Goal: Transaction & Acquisition: Purchase product/service

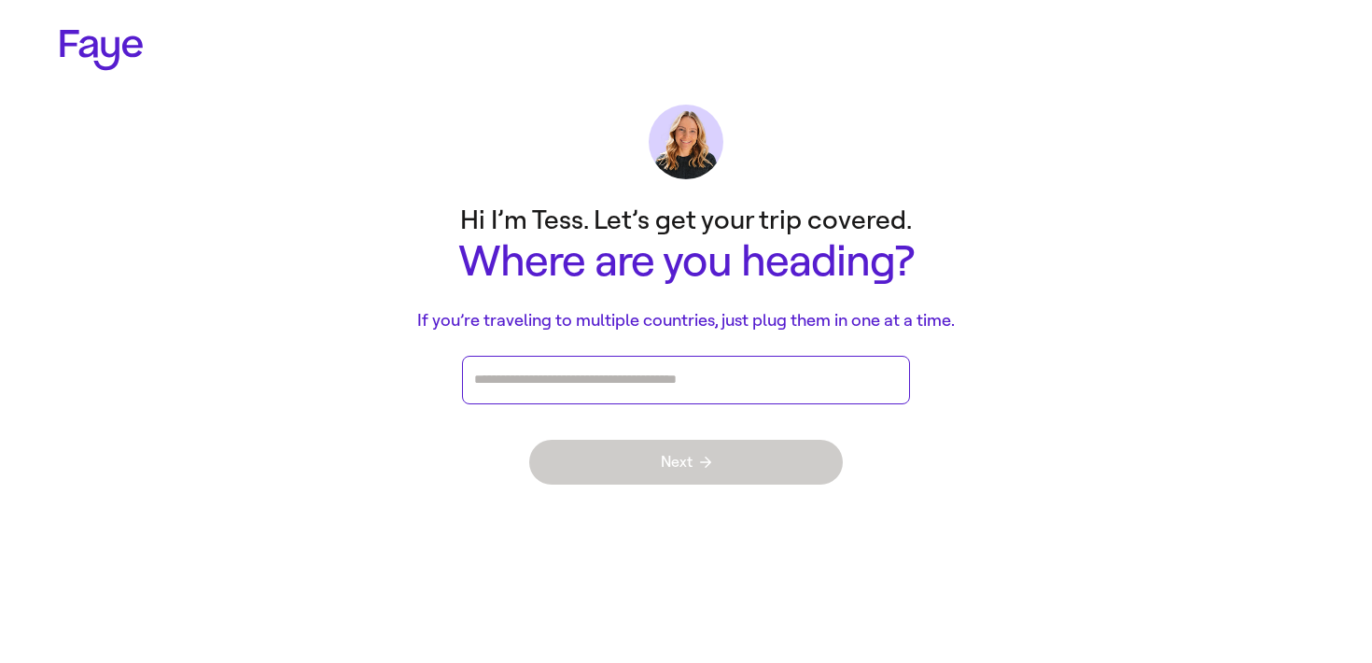
click at [495, 392] on input "Press enter after you type each destination" at bounding box center [686, 380] width 424 height 28
type input "***"
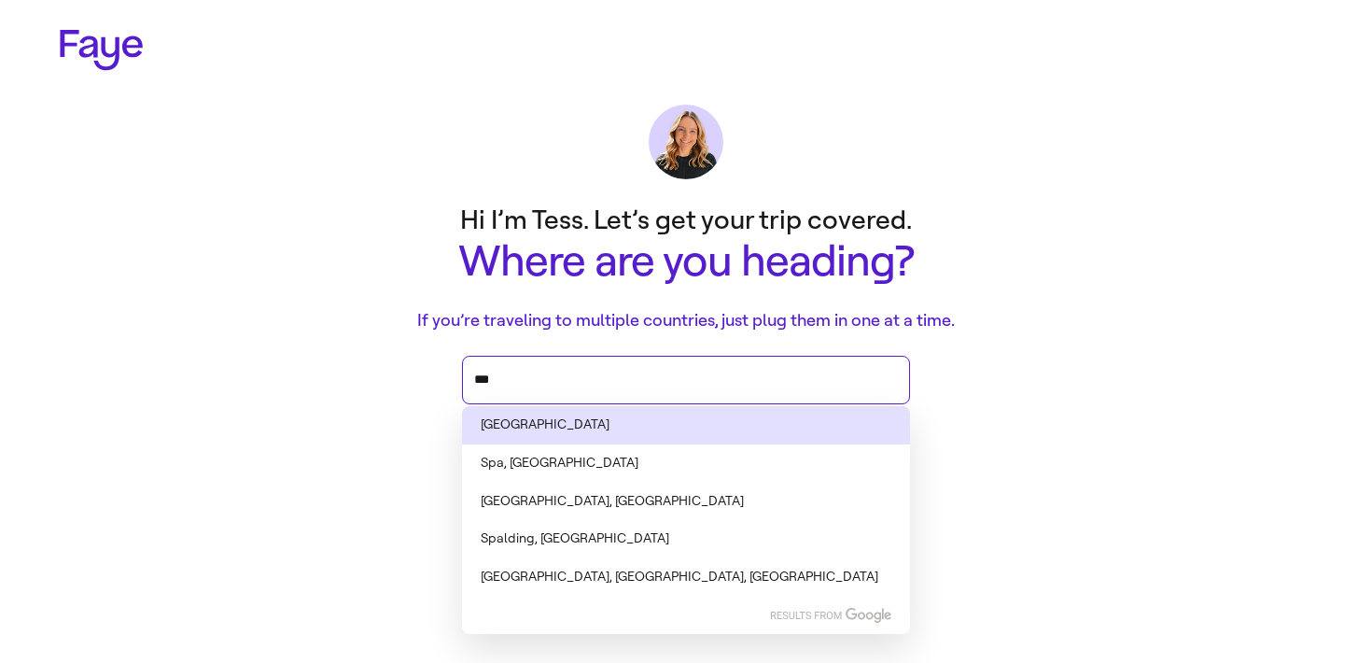
click at [526, 425] on li "[GEOGRAPHIC_DATA]" at bounding box center [686, 425] width 448 height 38
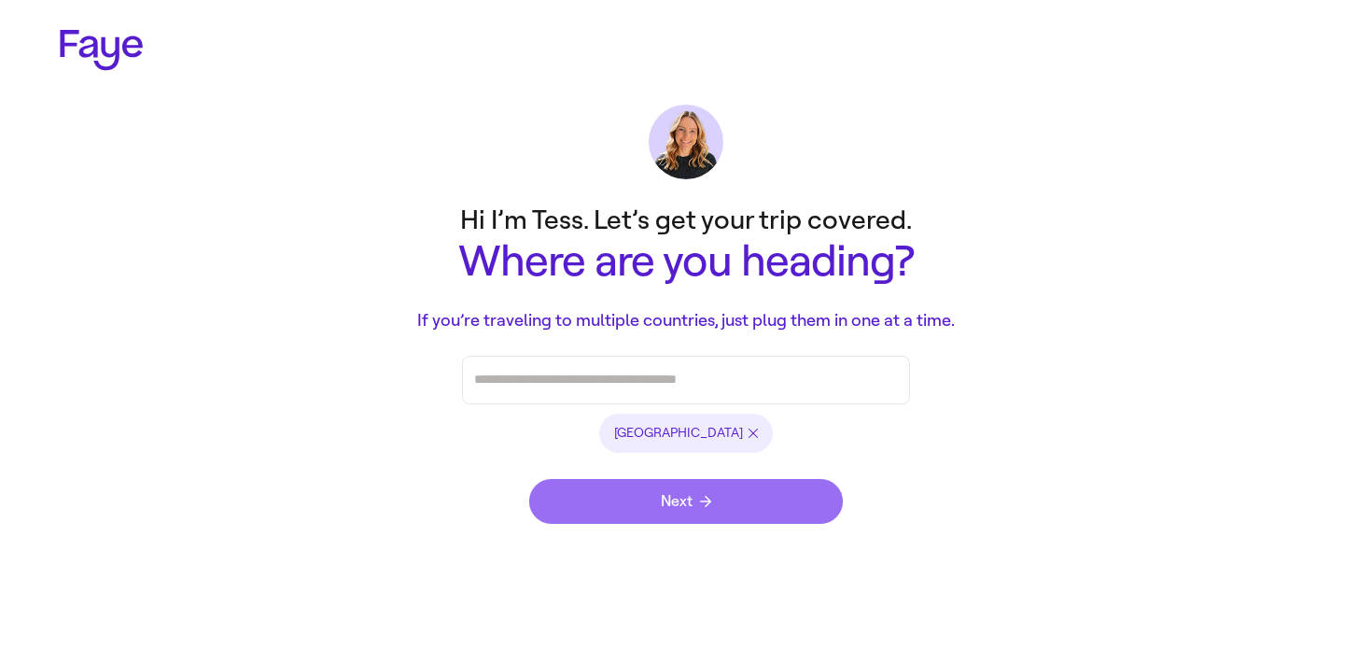
click at [619, 487] on button "Next" at bounding box center [686, 501] width 314 height 45
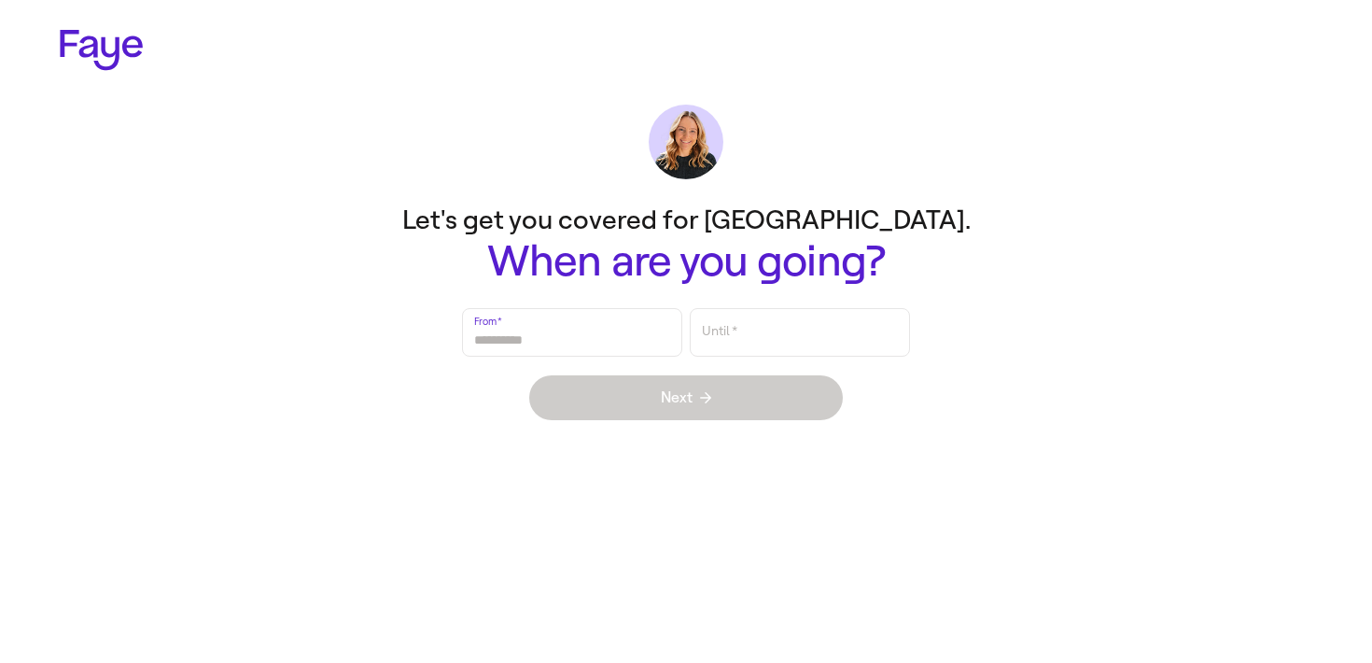
click at [572, 288] on main "Let's get you covered for [GEOGRAPHIC_DATA]. When are you going? From   * Until…" at bounding box center [686, 316] width 1344 height 245
click at [572, 341] on input "From   *" at bounding box center [572, 332] width 196 height 43
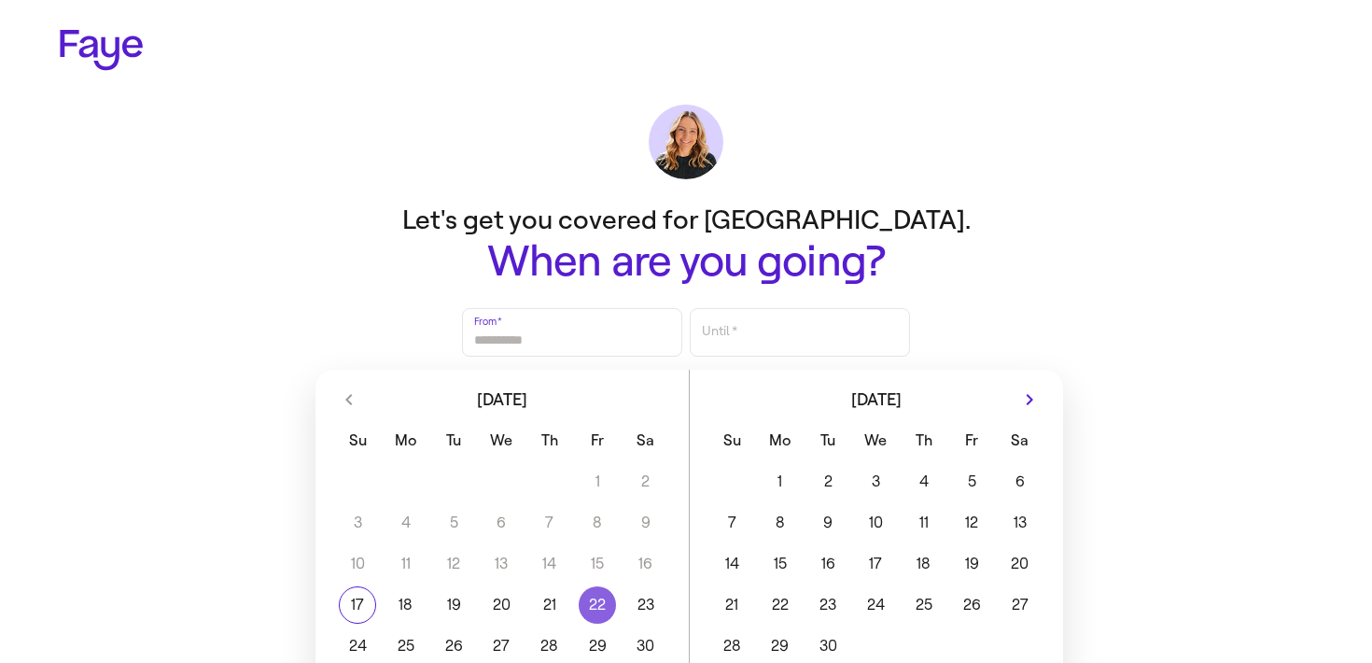
click at [588, 596] on button "22" at bounding box center [598, 604] width 48 height 37
click at [765, 604] on button "22" at bounding box center [780, 604] width 48 height 37
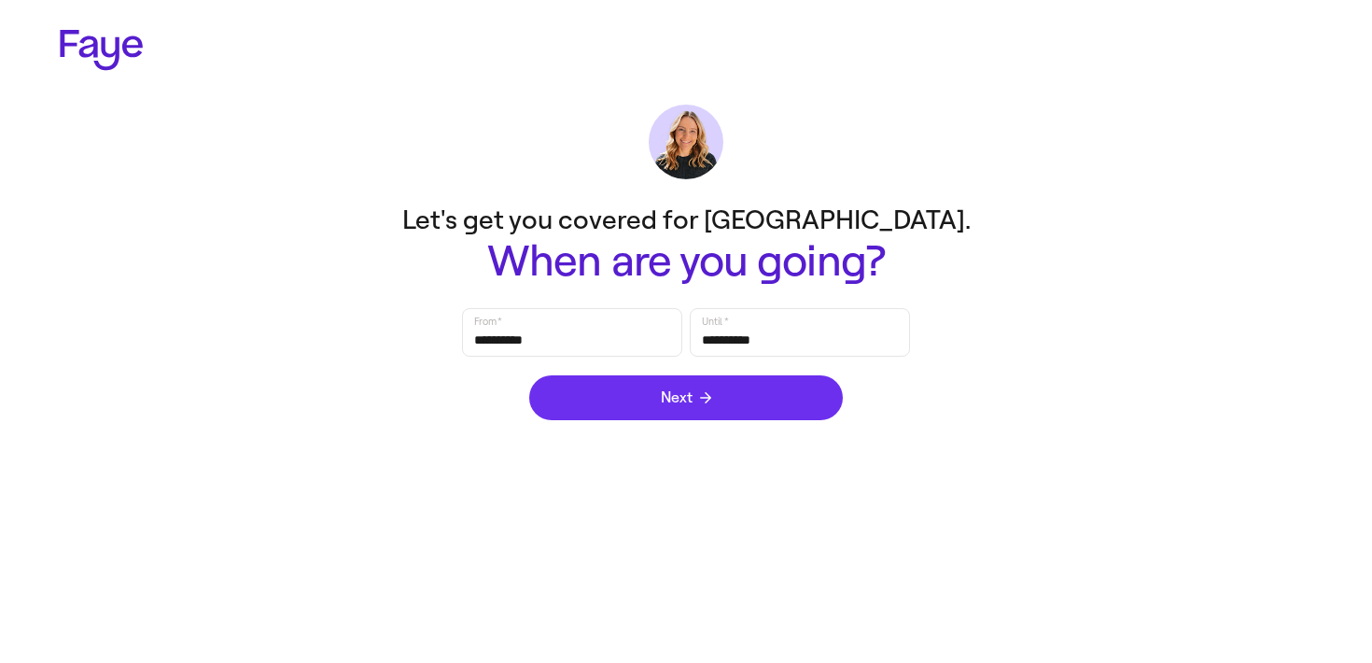
click at [738, 399] on button "Next" at bounding box center [686, 397] width 314 height 45
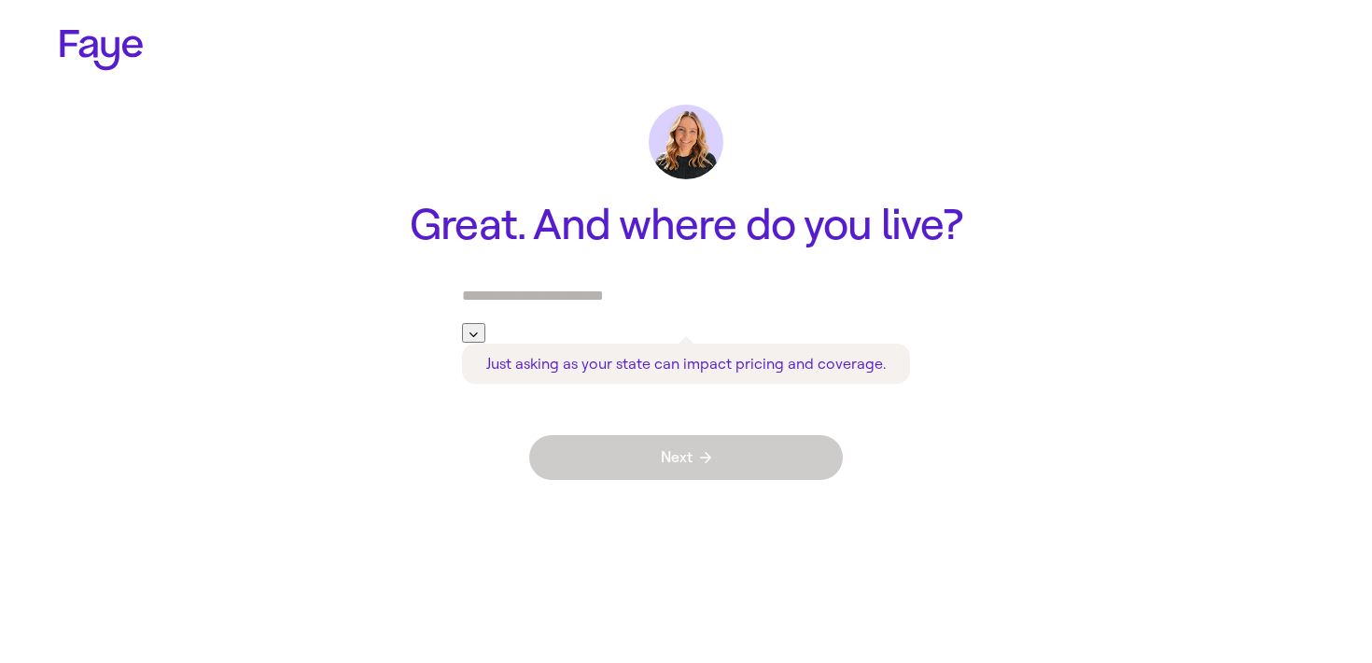
click at [601, 307] on input "text" at bounding box center [686, 296] width 448 height 31
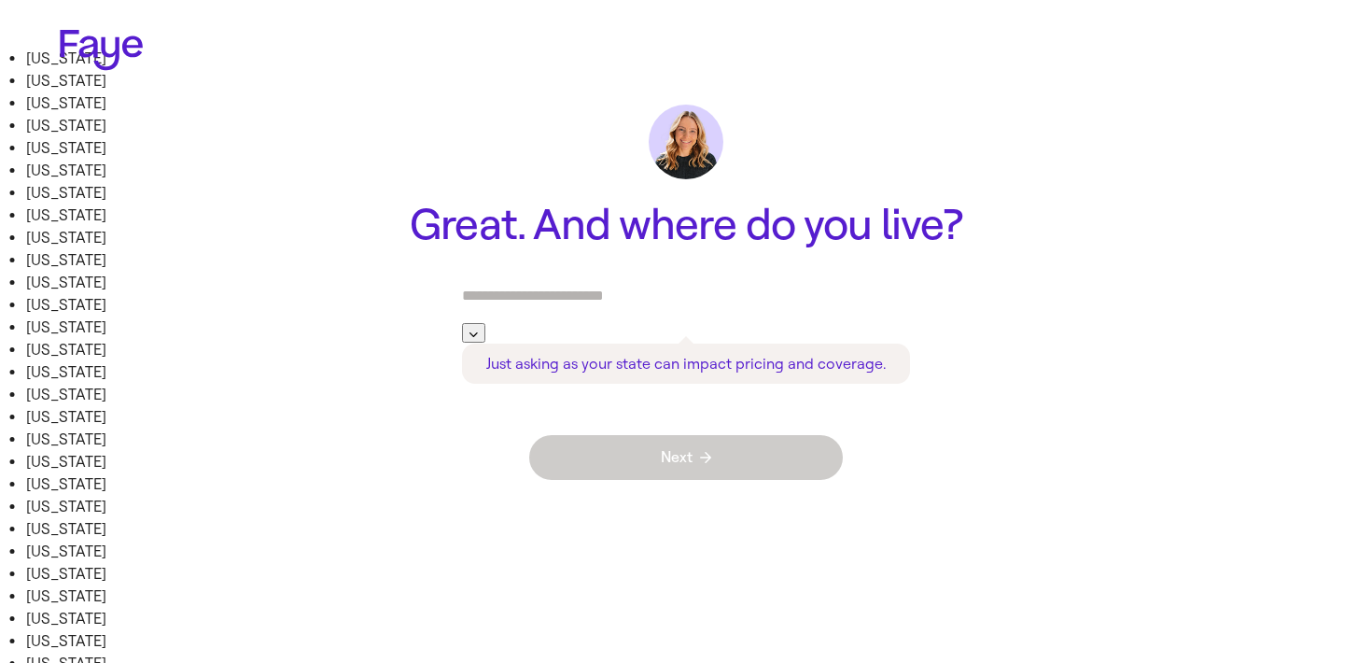
click at [389, 137] on li "Arkansas" at bounding box center [207, 126] width 363 height 22
type input "********"
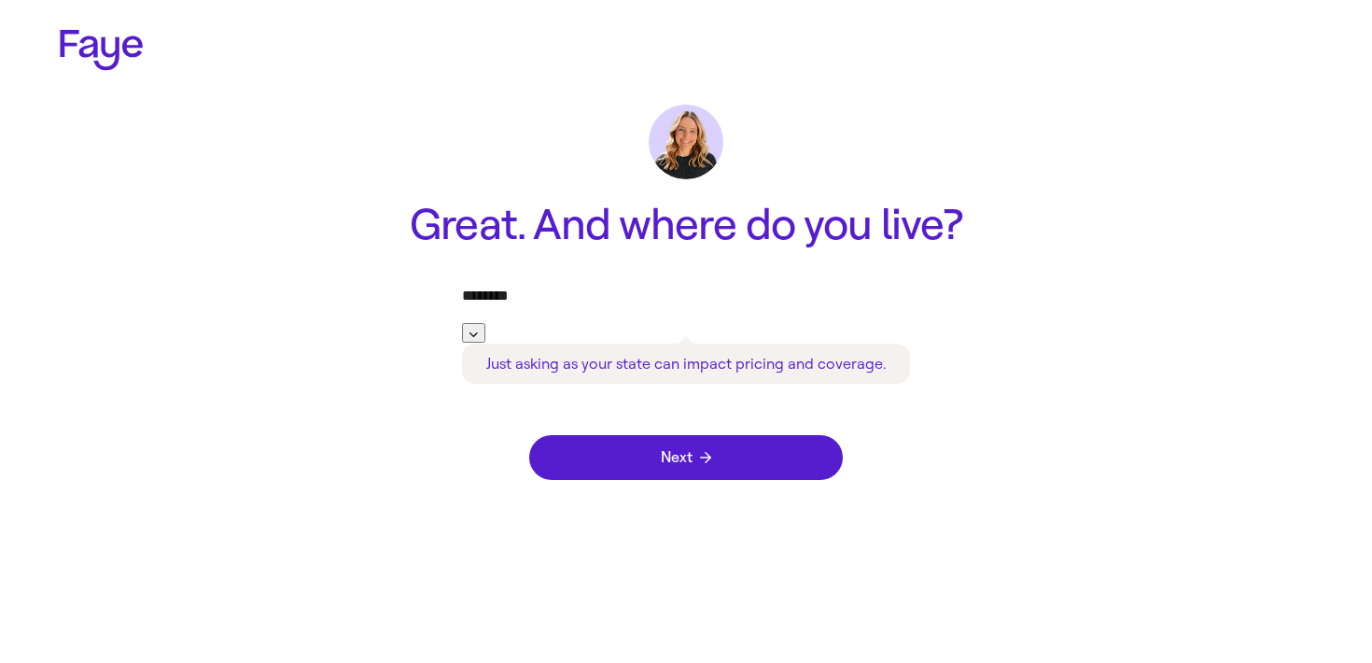
click at [604, 467] on div "Next" at bounding box center [686, 457] width 314 height 82
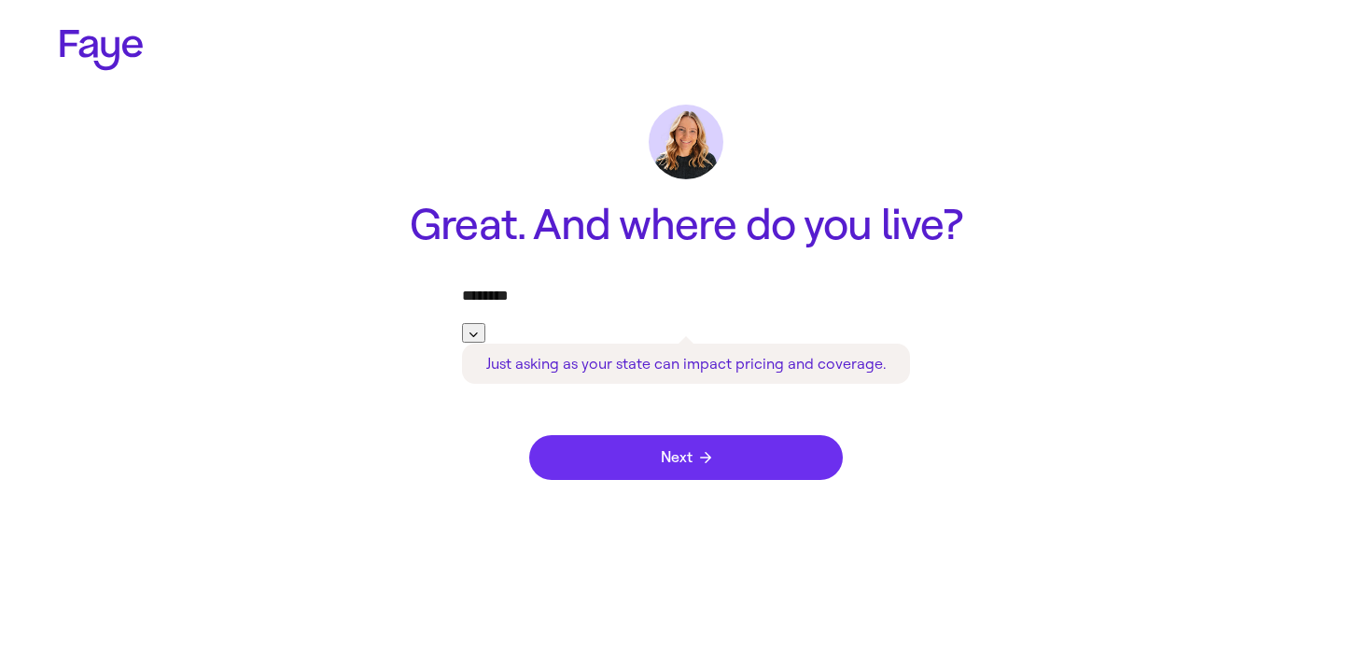
click at [604, 445] on button "Next" at bounding box center [686, 457] width 314 height 45
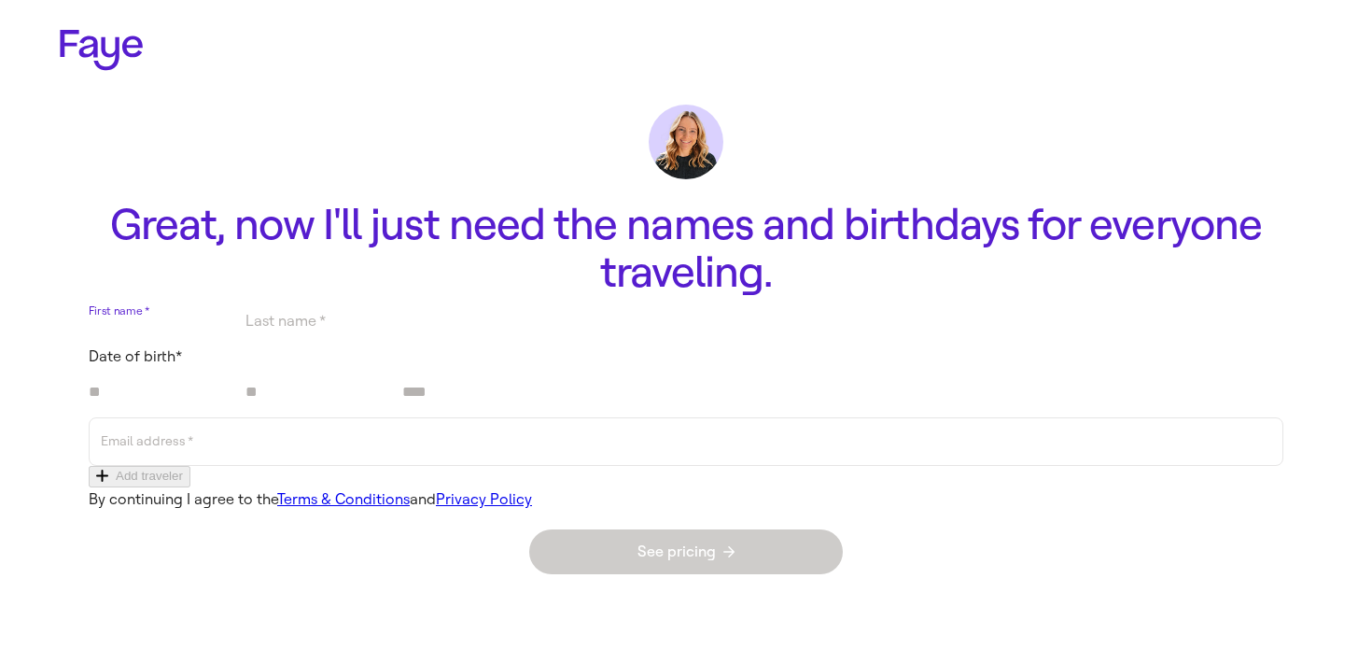
click at [238, 343] on input "First name   *" at bounding box center [163, 321] width 149 height 46
type input "****"
click at [395, 343] on input "Last name   *" at bounding box center [319, 321] width 149 height 46
type input "****"
click at [238, 417] on div at bounding box center [163, 392] width 149 height 49
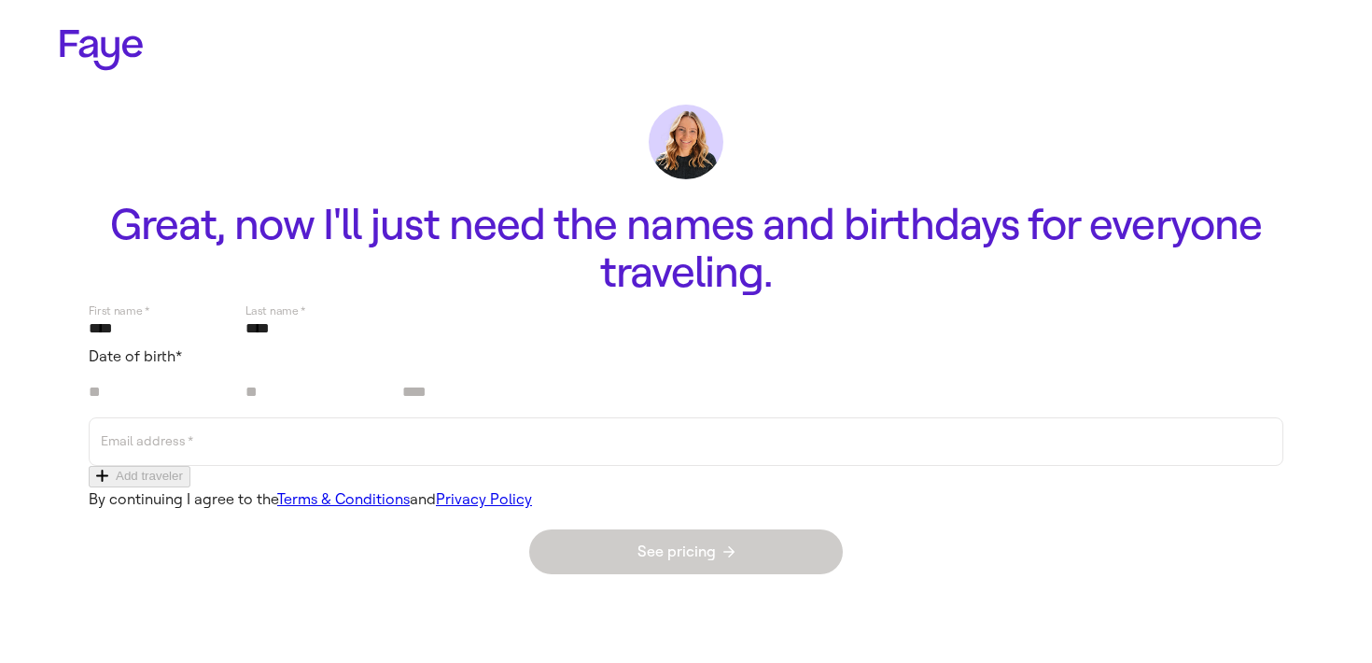
click at [238, 417] on div at bounding box center [163, 392] width 149 height 49
type input "**"
click at [395, 408] on input "Day" at bounding box center [319, 392] width 149 height 31
type input "**"
type input "****"
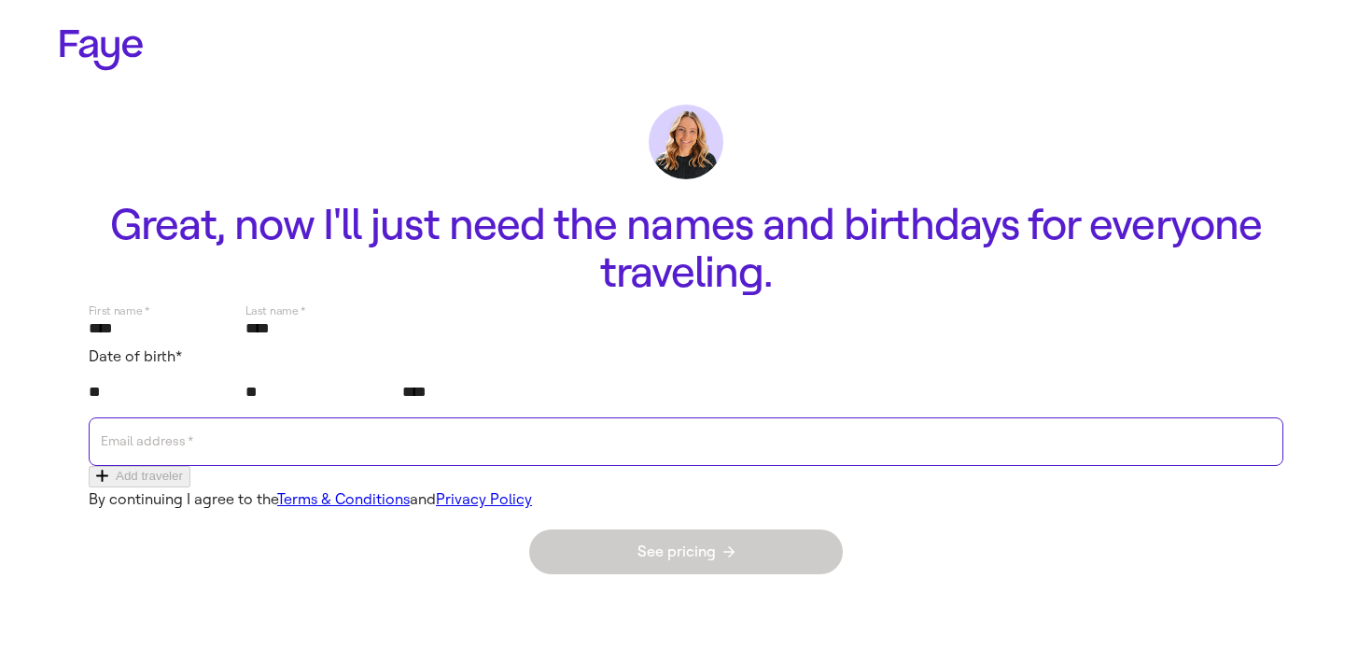
click at [835, 463] on input "Email address   *" at bounding box center [686, 441] width 1170 height 43
type input "**********"
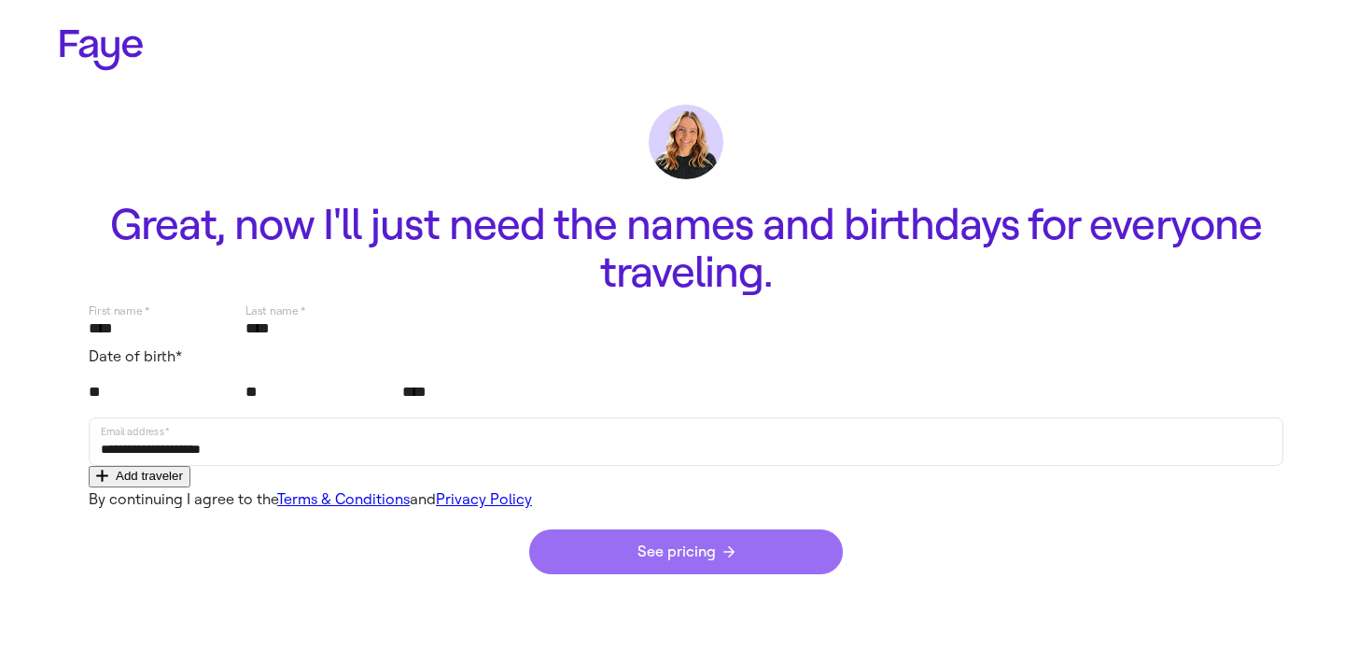
click at [594, 574] on button "See pricing" at bounding box center [686, 551] width 314 height 45
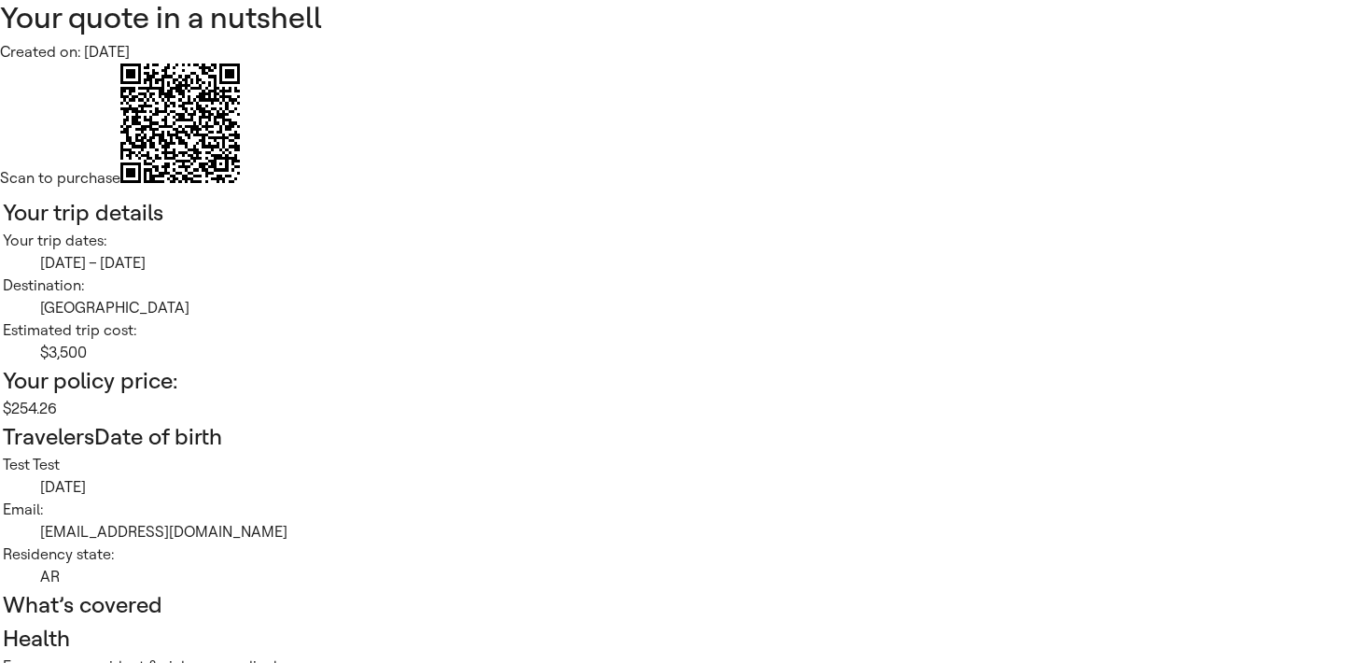
scroll to position [62, 0]
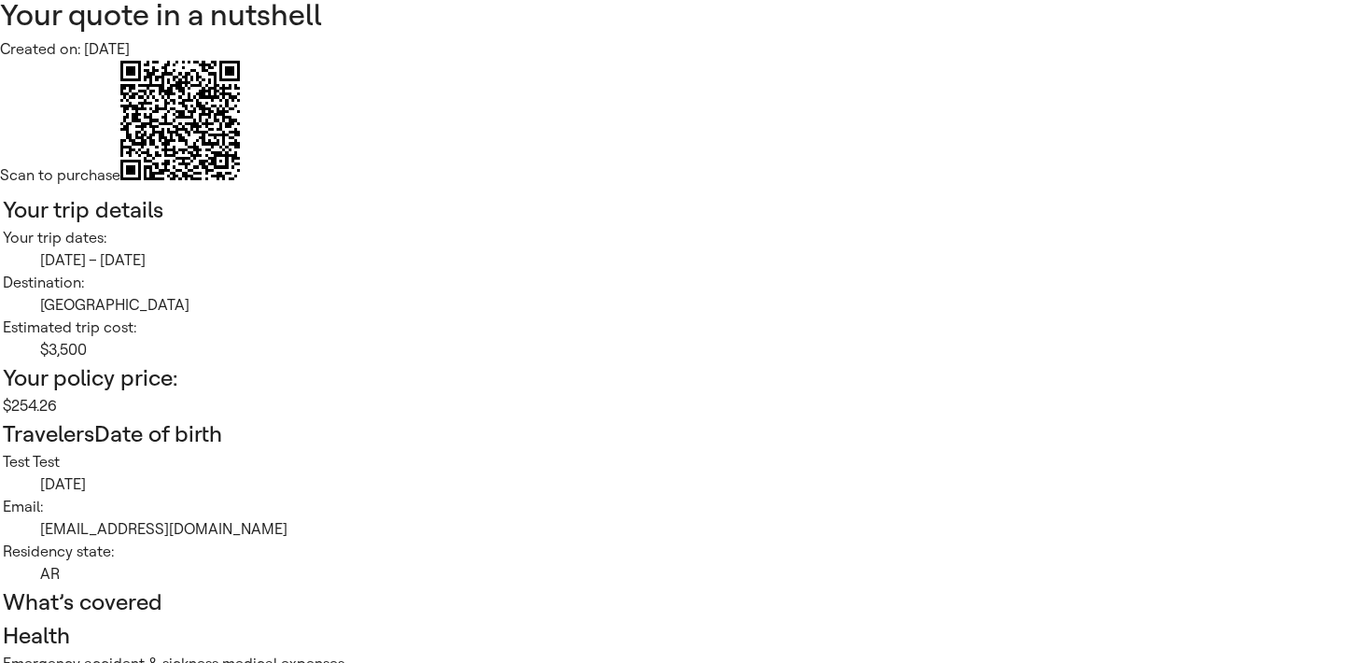
drag, startPoint x: 104, startPoint y: 156, endPoint x: 360, endPoint y: 241, distance: 270.3
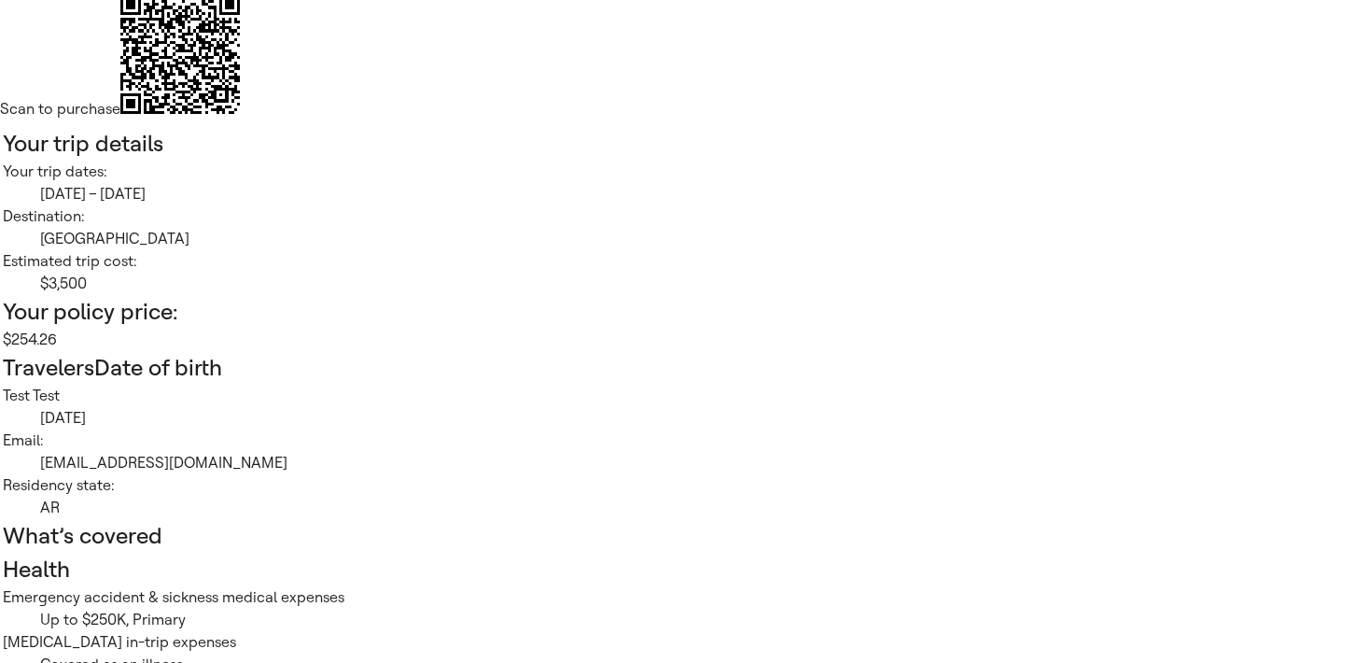
scroll to position [182, 0]
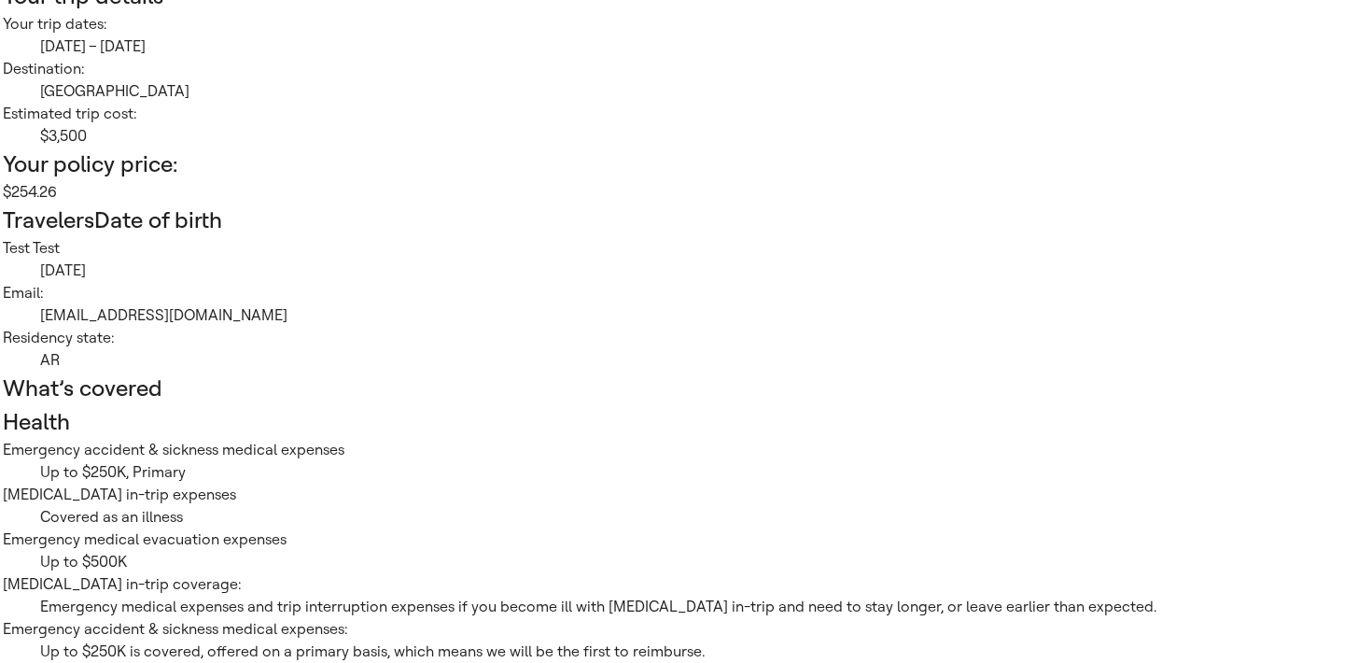
scroll to position [283, 0]
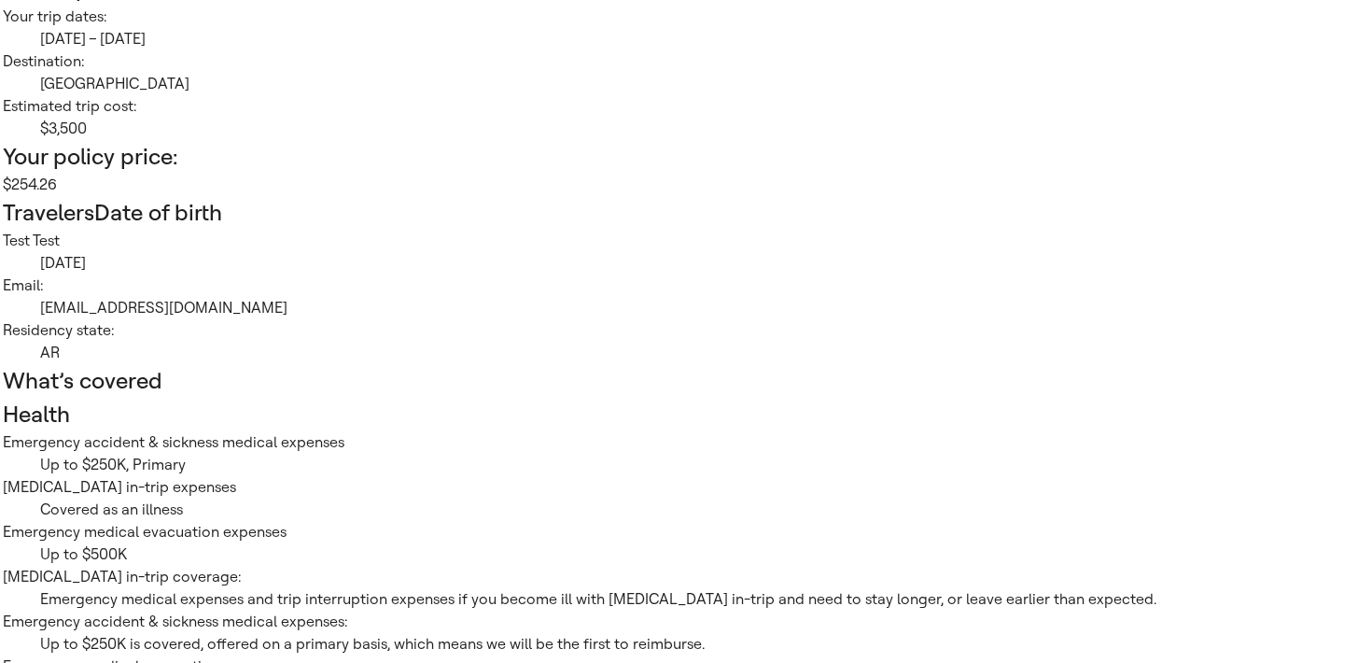
drag, startPoint x: 561, startPoint y: 343, endPoint x: 674, endPoint y: 362, distance: 114.5
drag, startPoint x: 170, startPoint y: 392, endPoint x: 351, endPoint y: 437, distance: 186.5
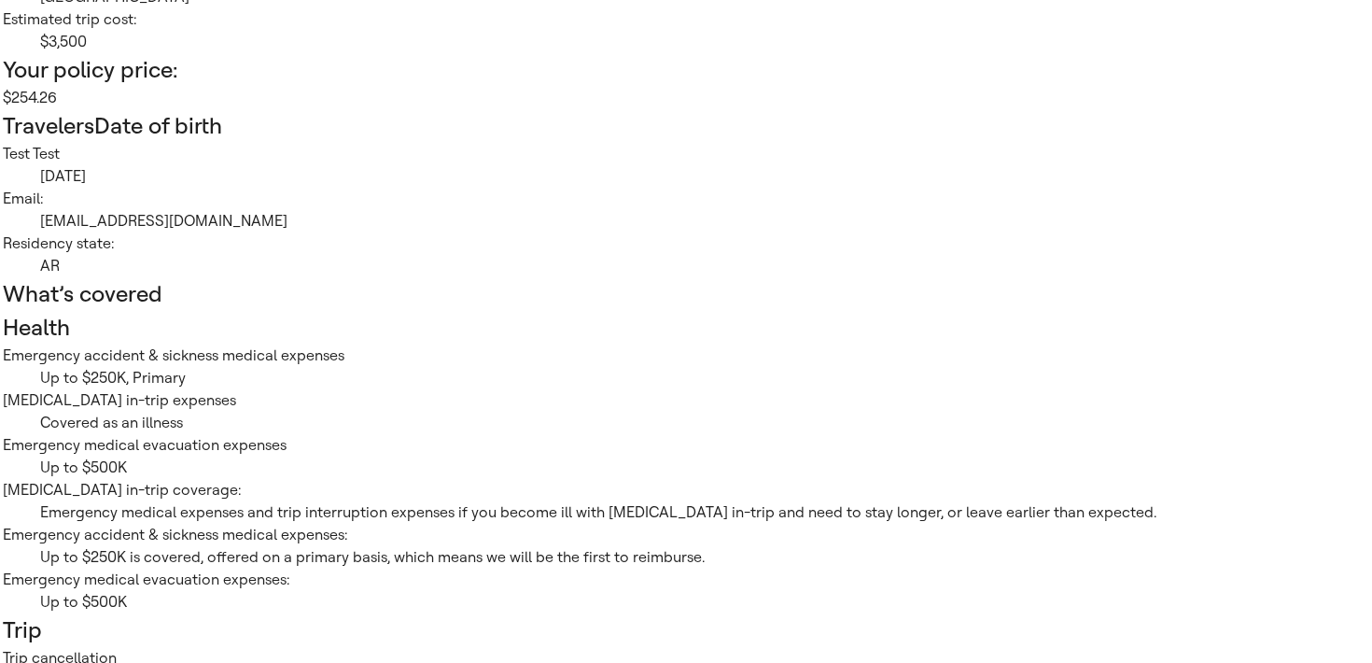
scroll to position [443, 0]
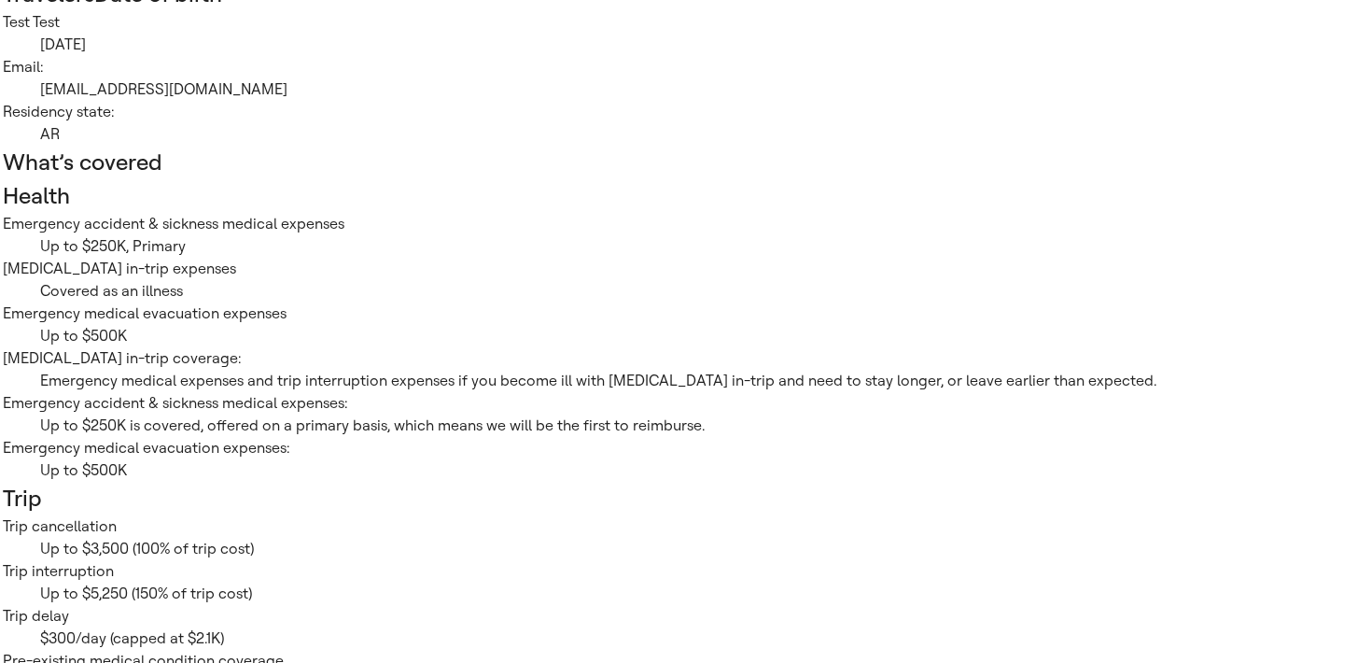
scroll to position [535, 0]
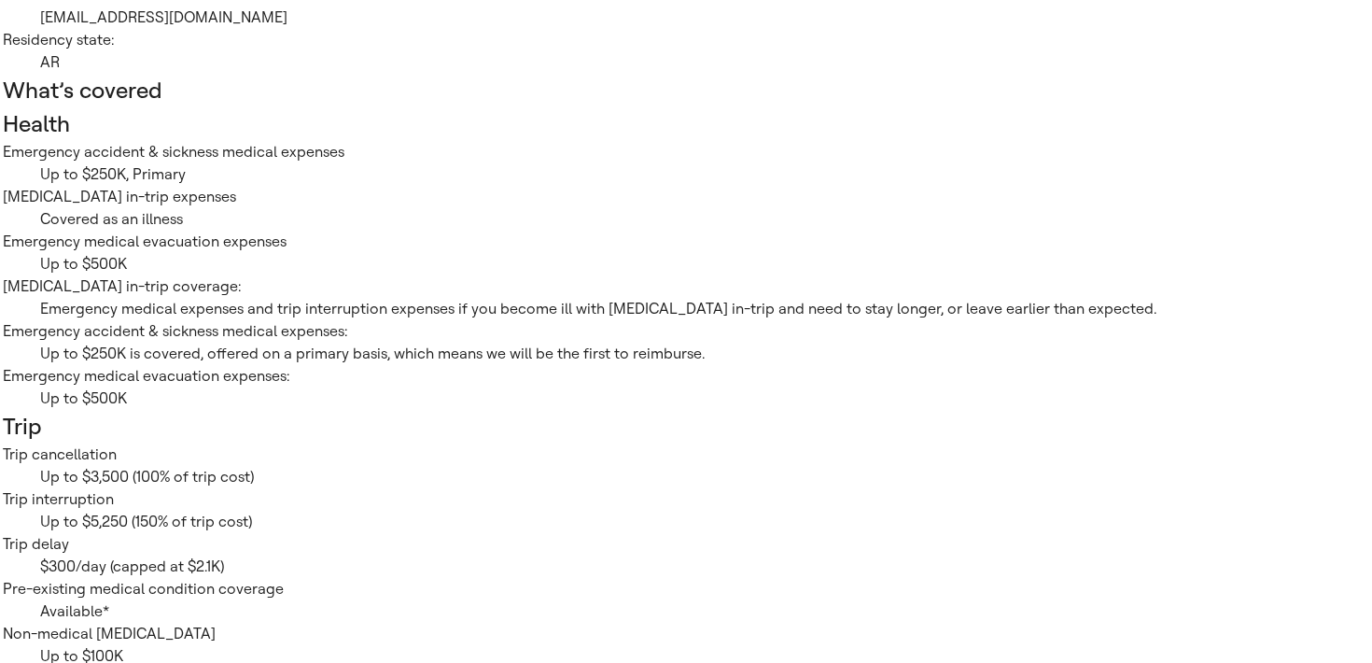
scroll to position [586, 0]
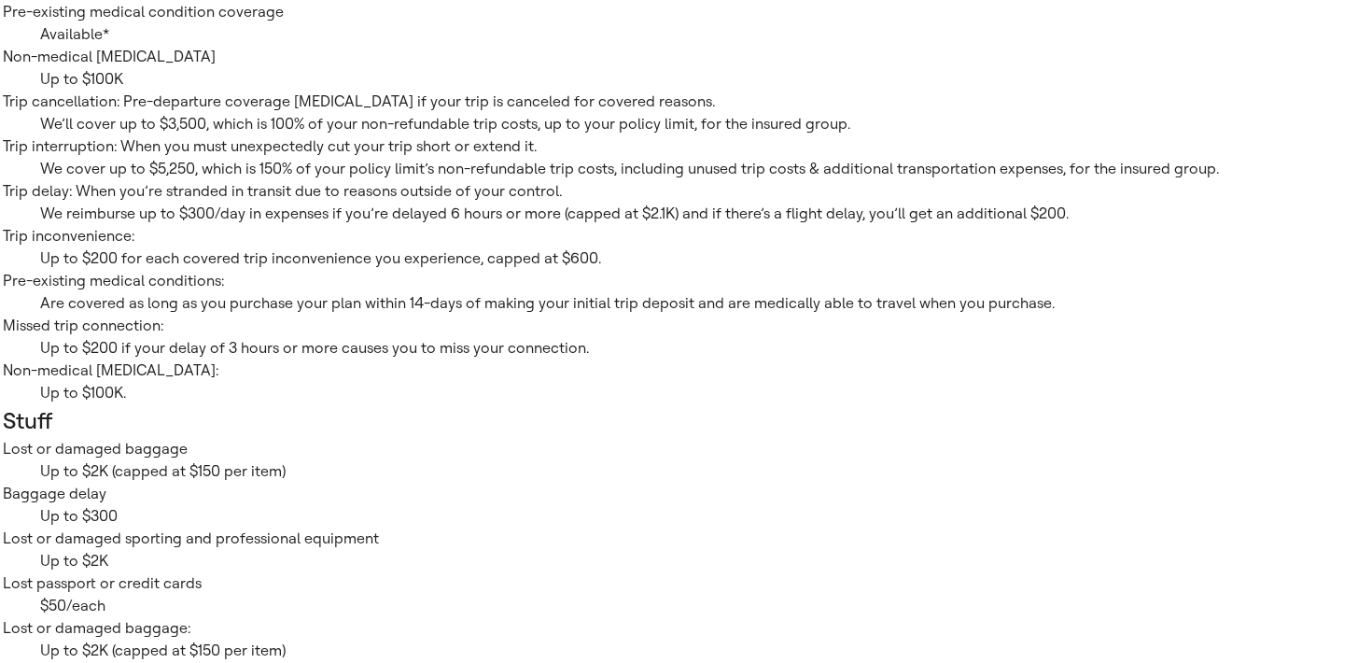
scroll to position [1136, 0]
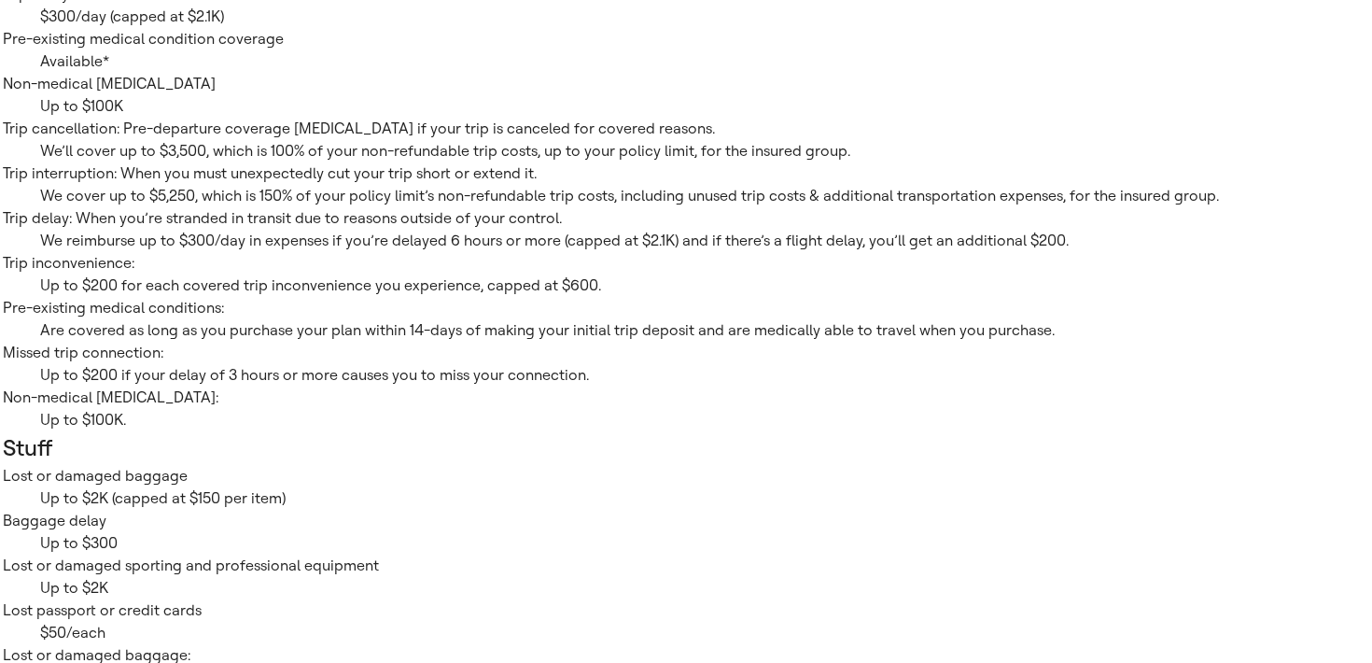
scroll to position [1121, 0]
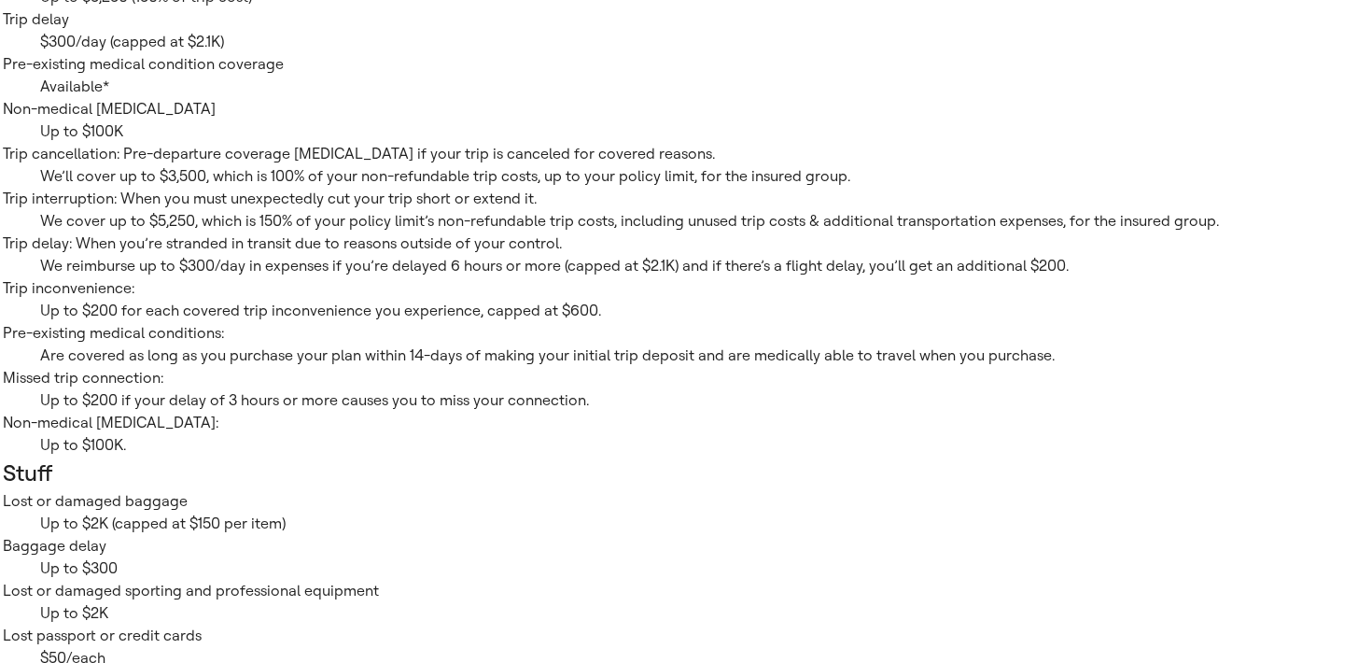
scroll to position [1051, 0]
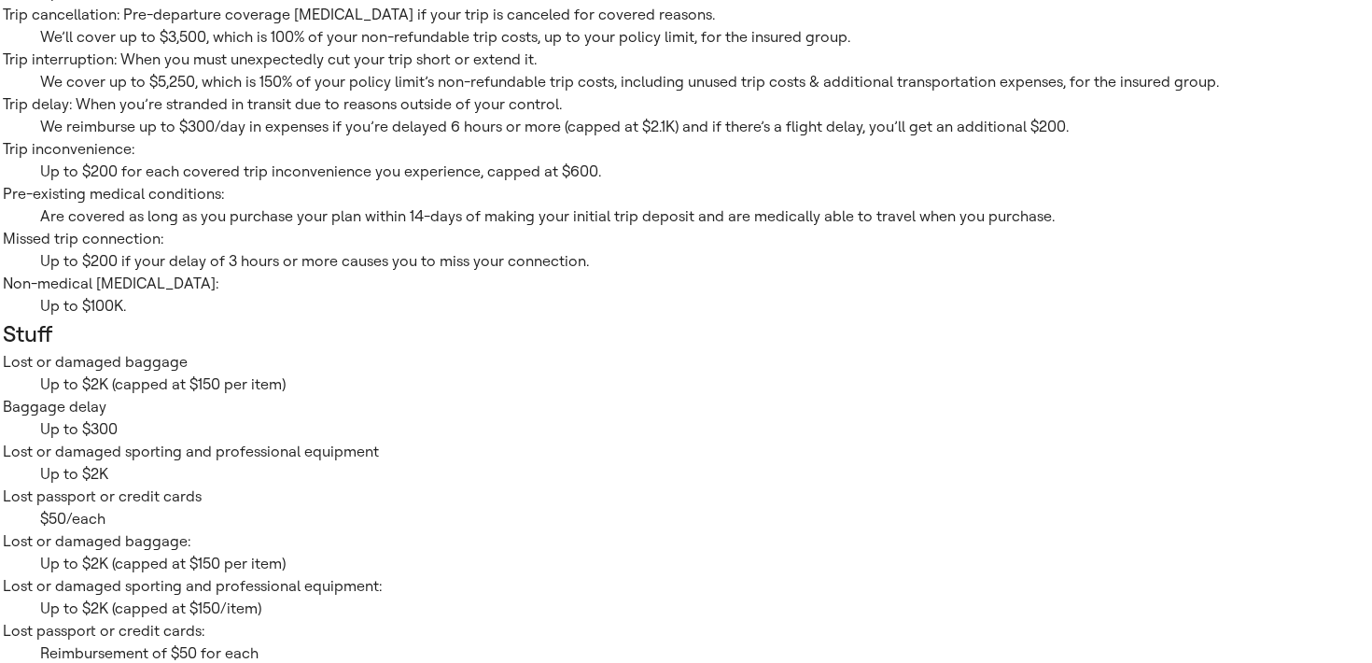
scroll to position [1203, 0]
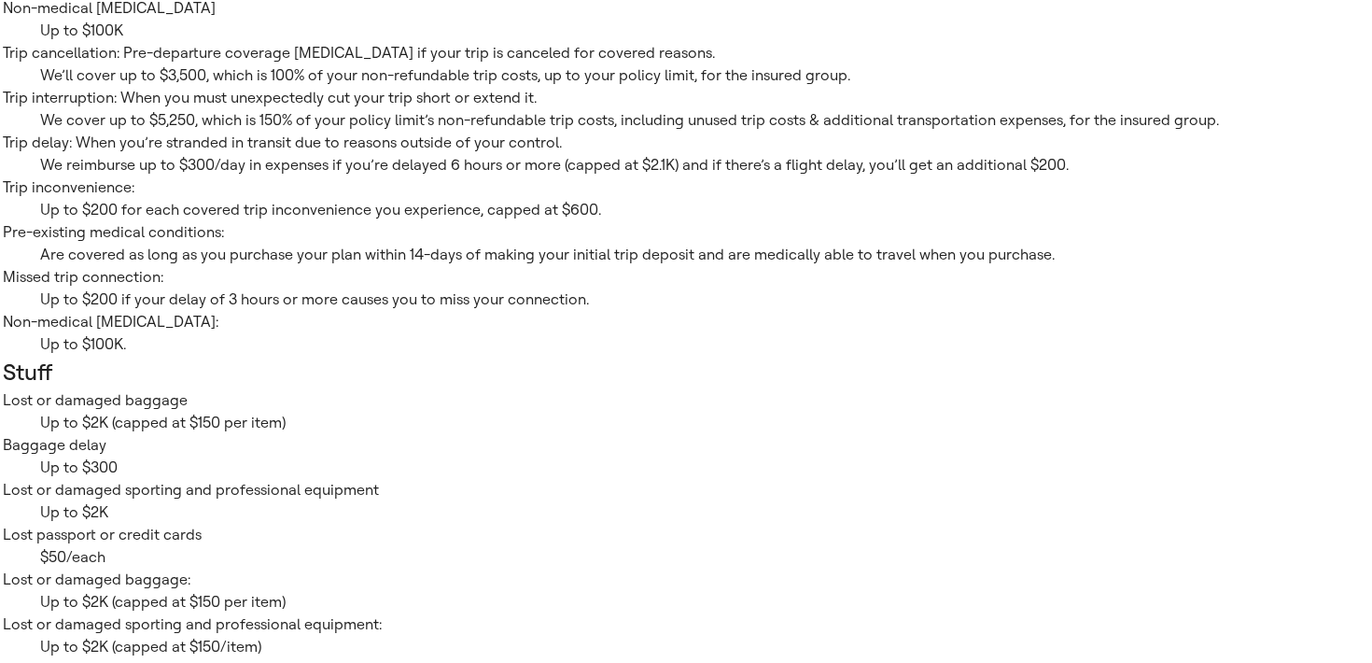
scroll to position [1197, 0]
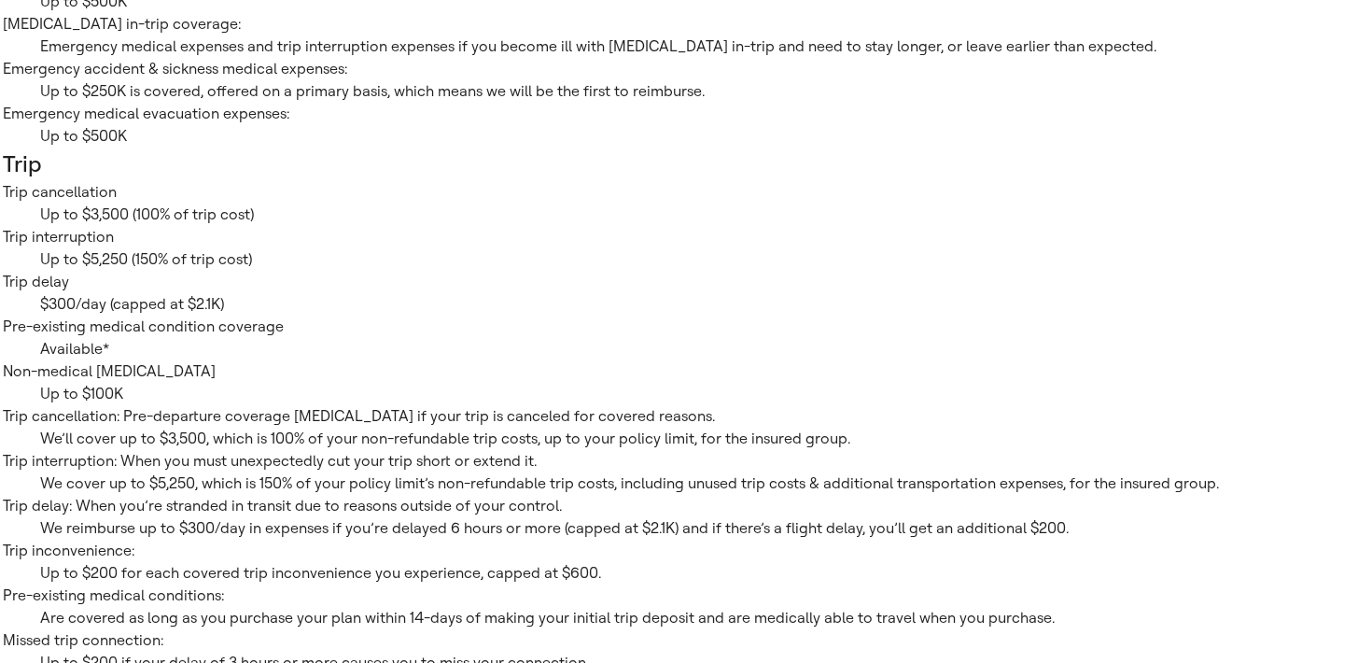
scroll to position [957, 0]
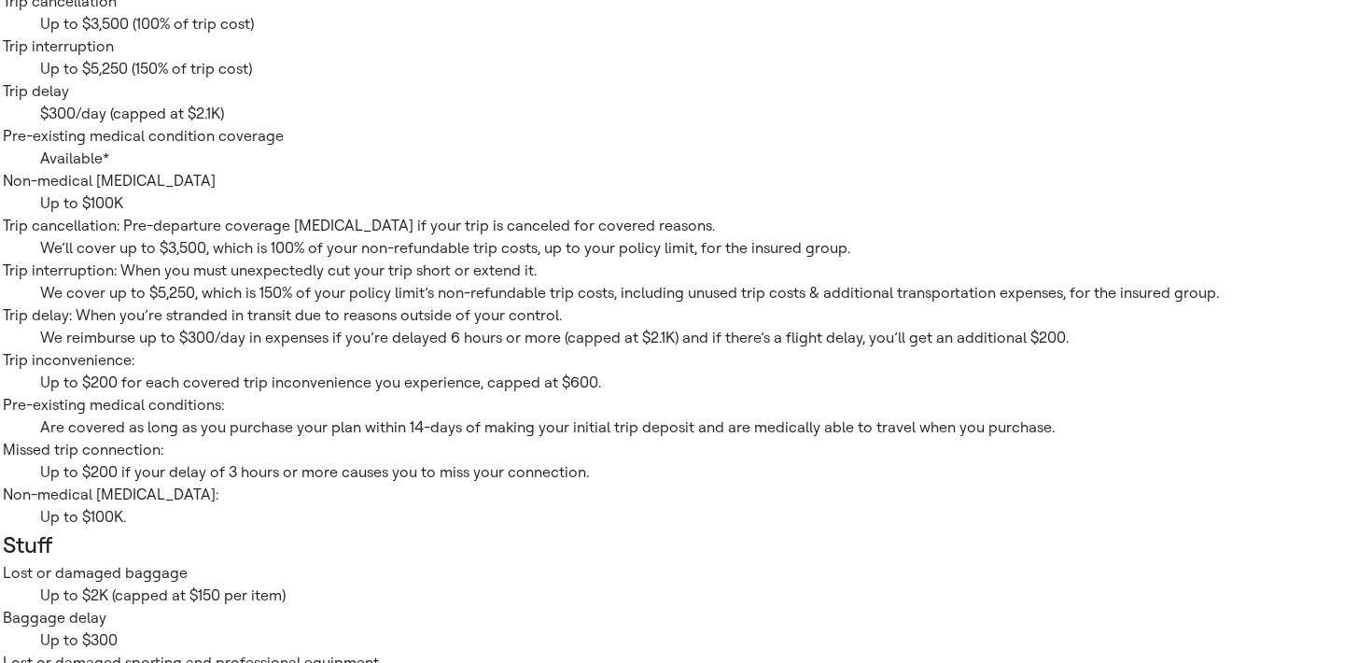
scroll to position [1023, 0]
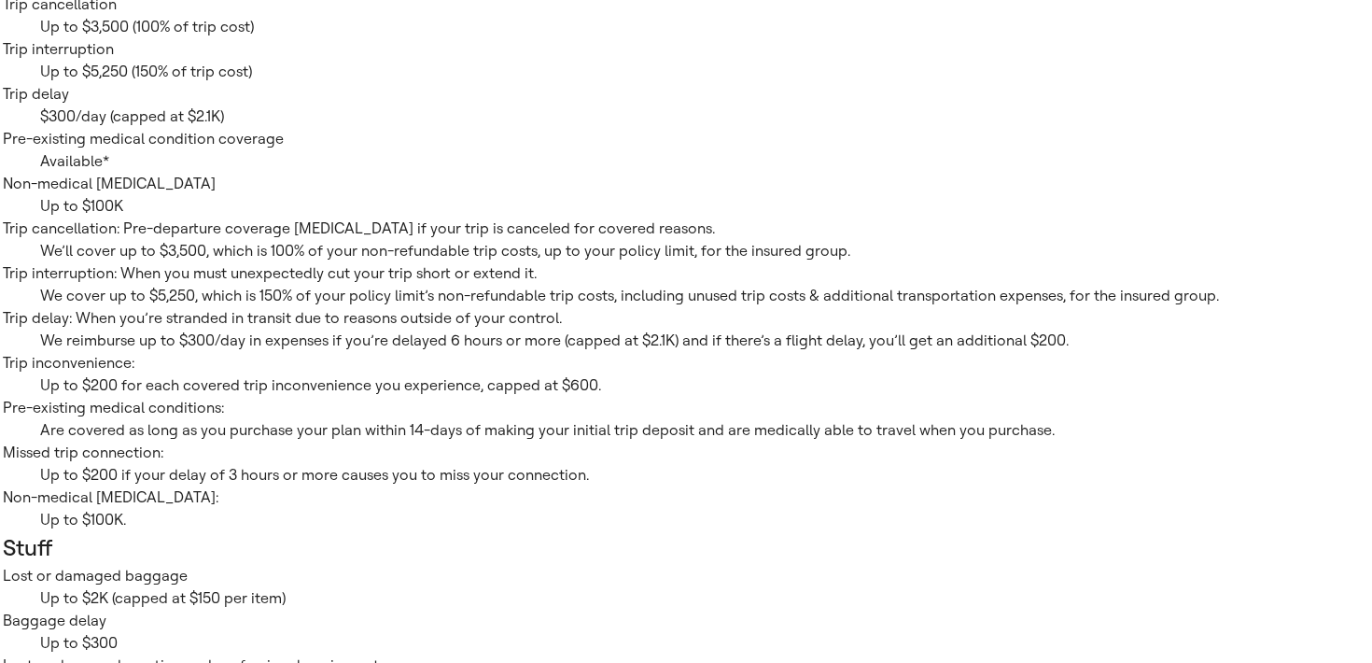
drag, startPoint x: 466, startPoint y: 488, endPoint x: 396, endPoint y: 432, distance: 89.6
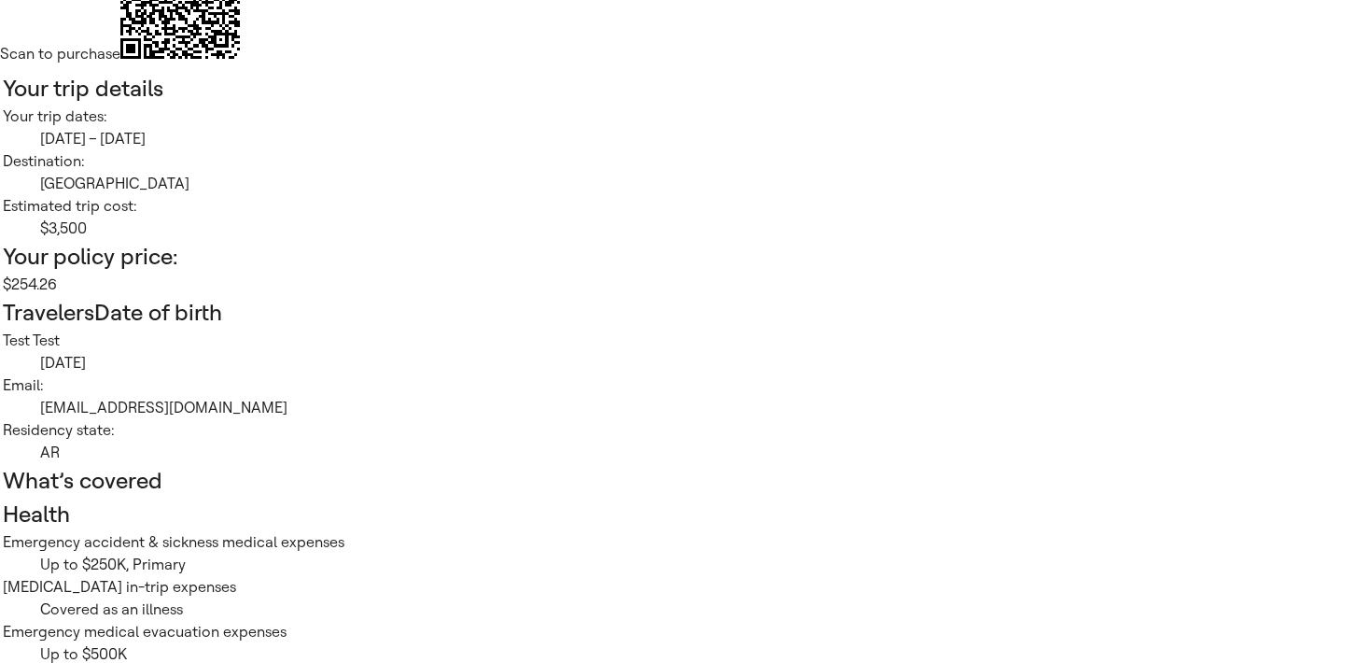
scroll to position [0, 0]
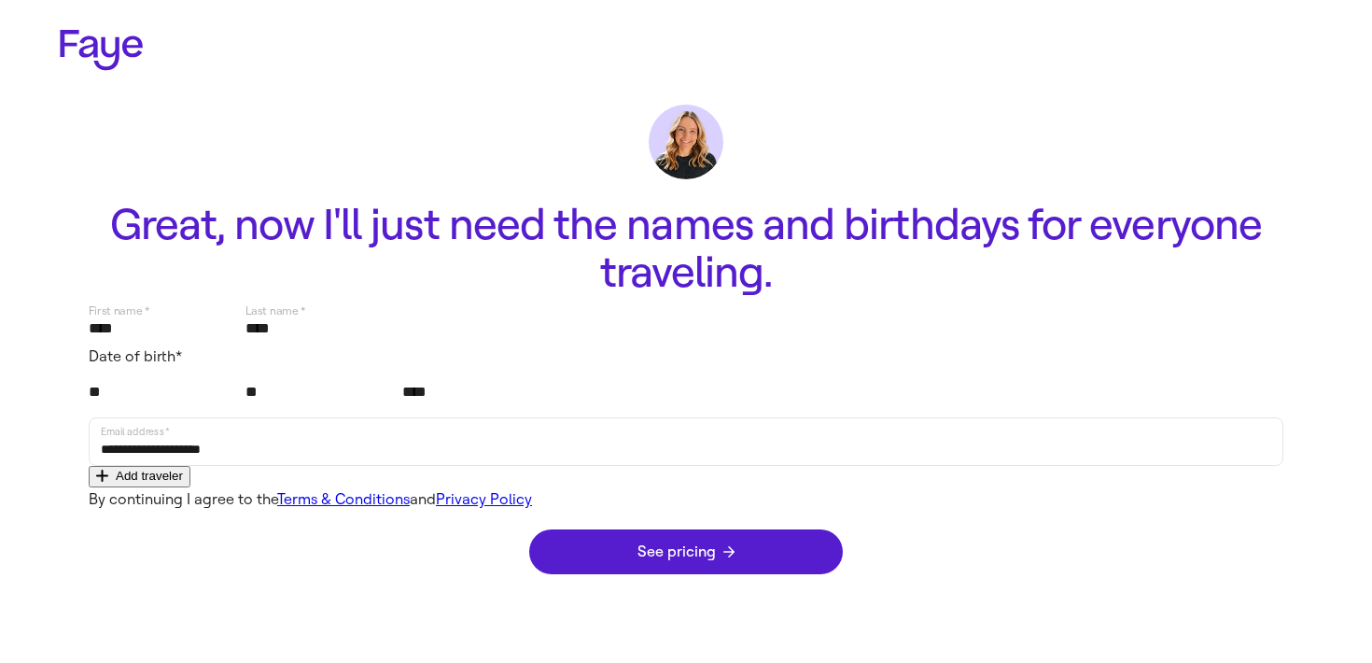
scroll to position [20, 0]
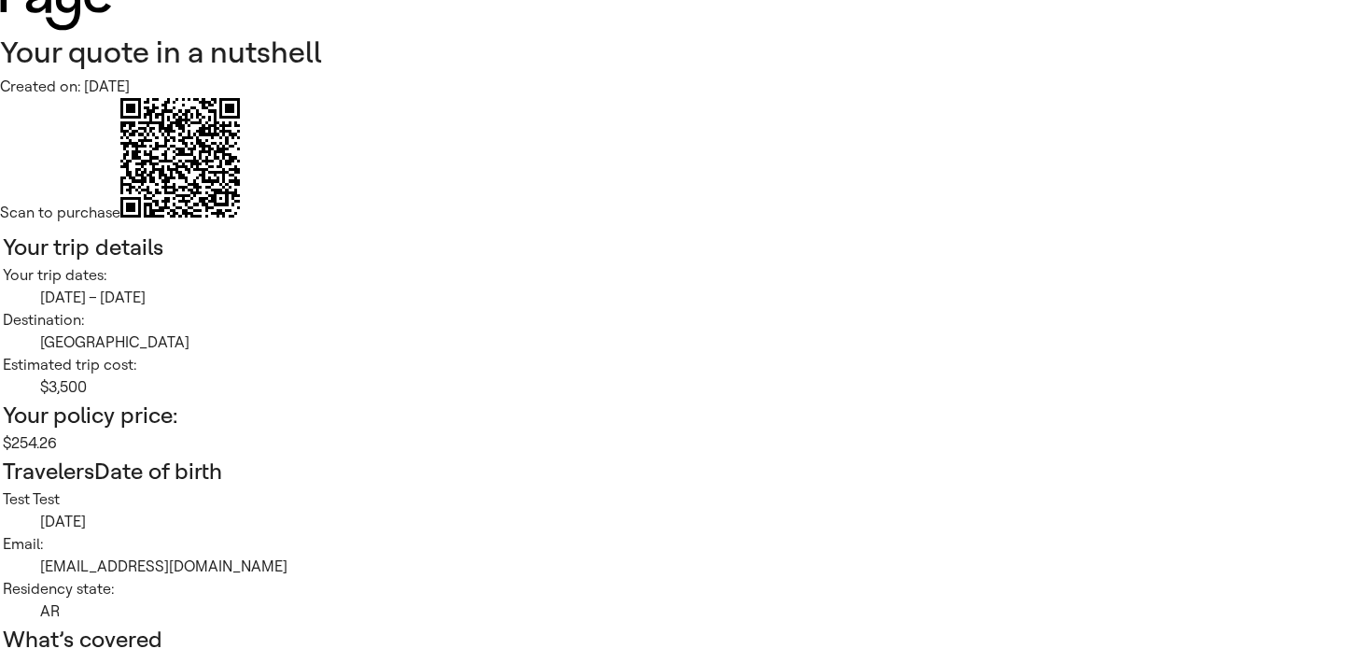
scroll to position [30, 0]
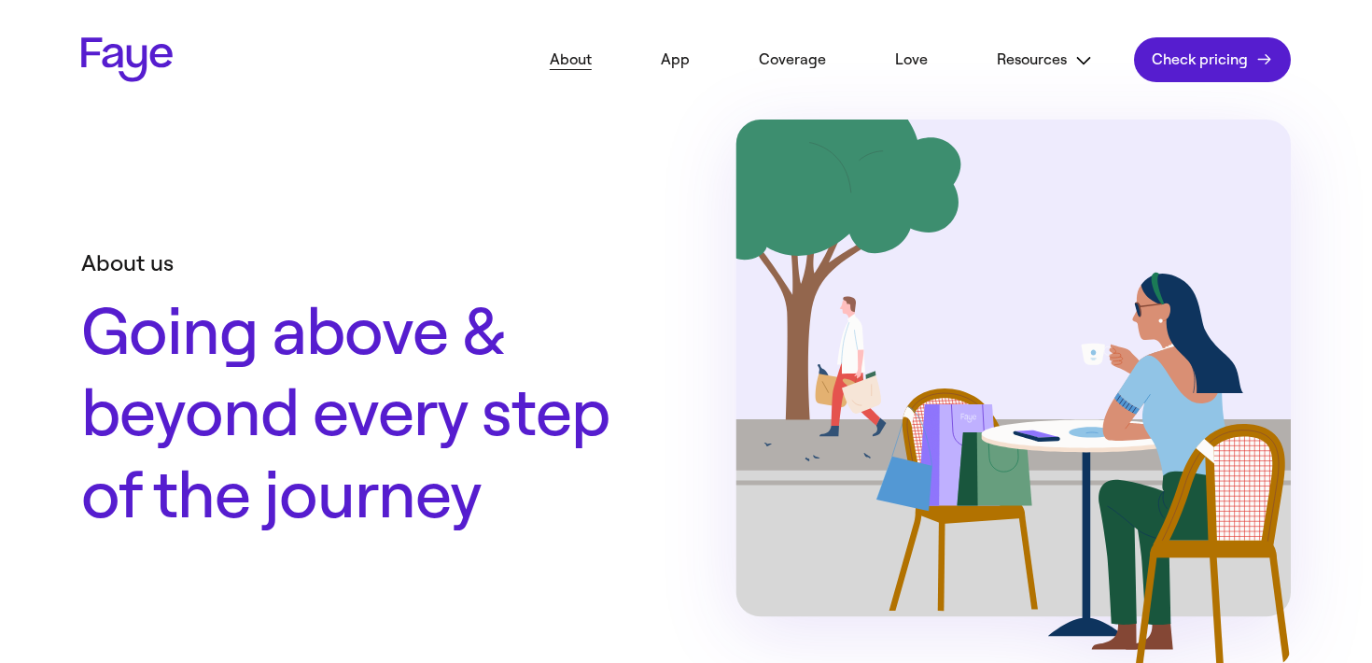
click at [154, 79] on link "Faye Logo" at bounding box center [126, 59] width 91 height 45
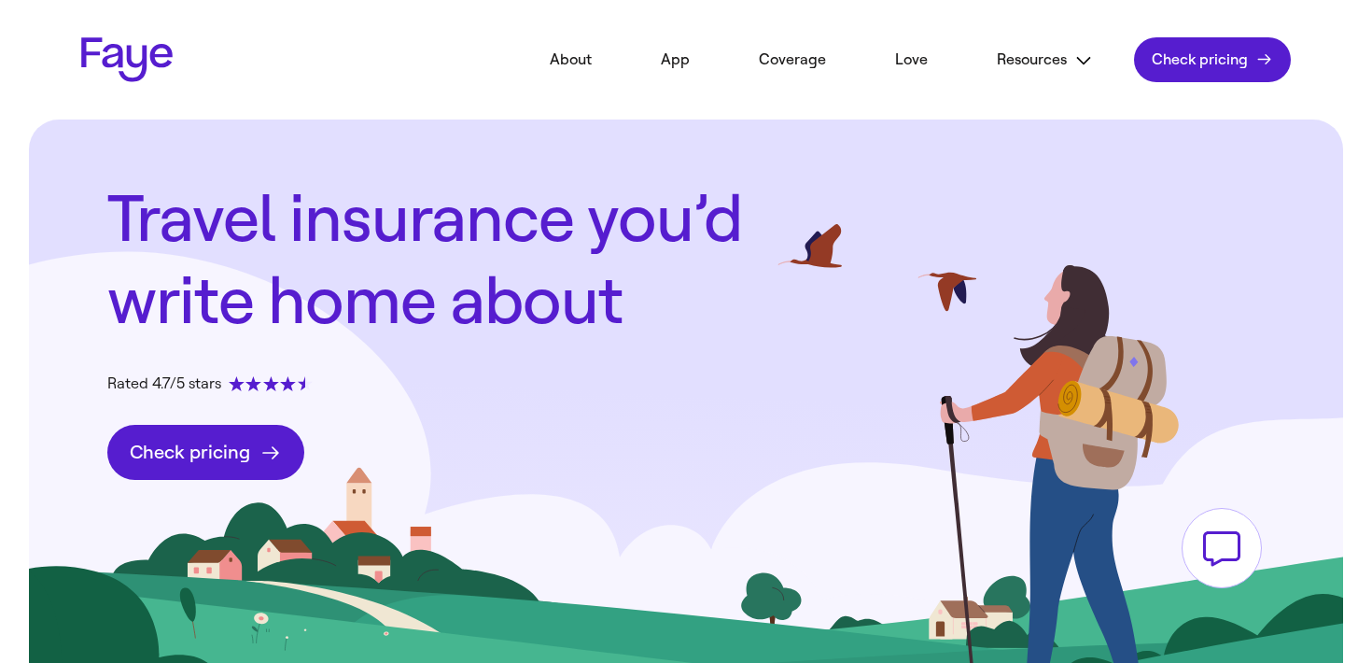
click at [1219, 509] on button at bounding box center [1221, 548] width 80 height 80
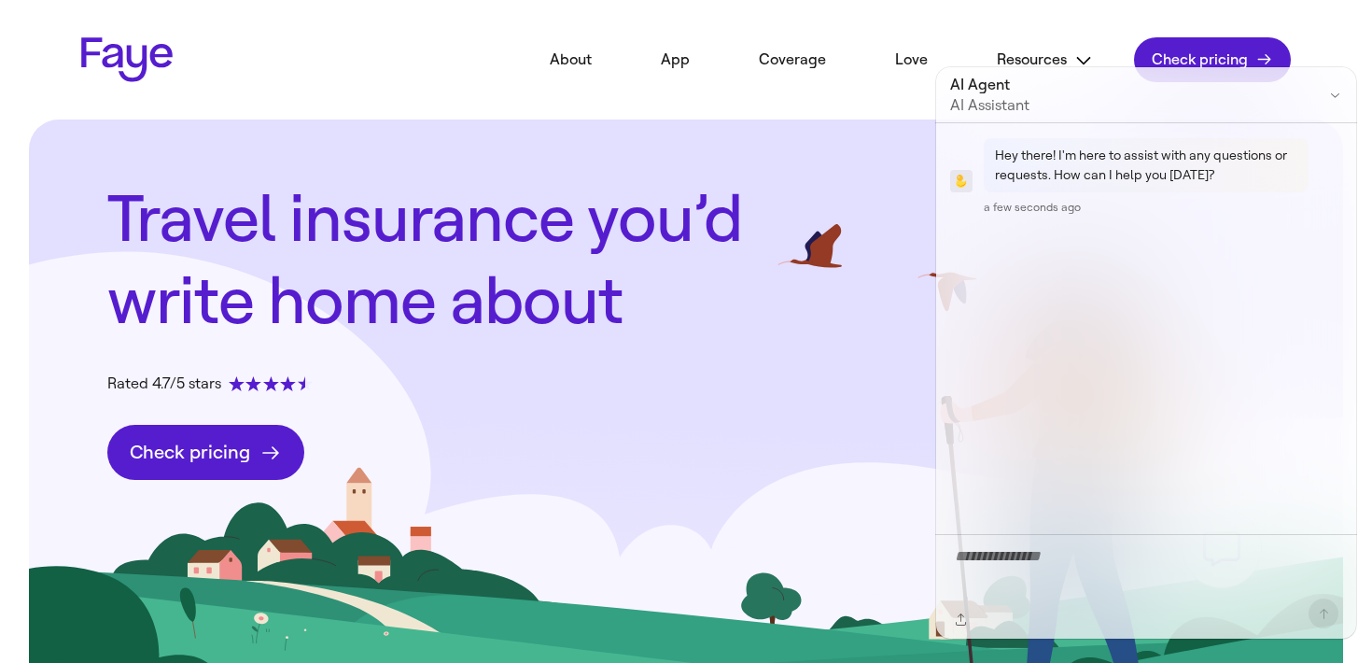
click at [1325, 97] on button at bounding box center [1334, 94] width 25 height 25
